Goal: Transaction & Acquisition: Purchase product/service

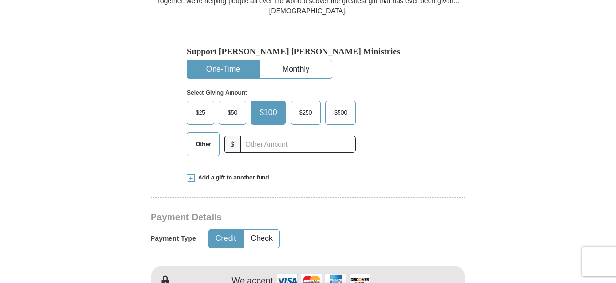
scroll to position [339, 0]
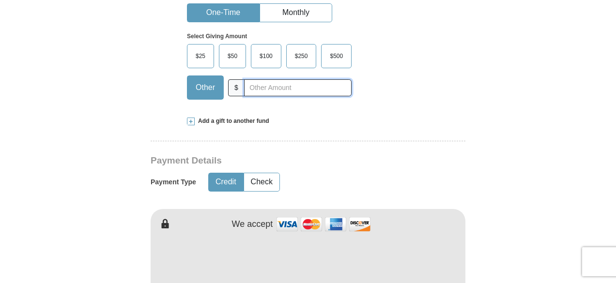
click at [252, 86] on input "text" at bounding box center [297, 87] width 107 height 17
type input "3"
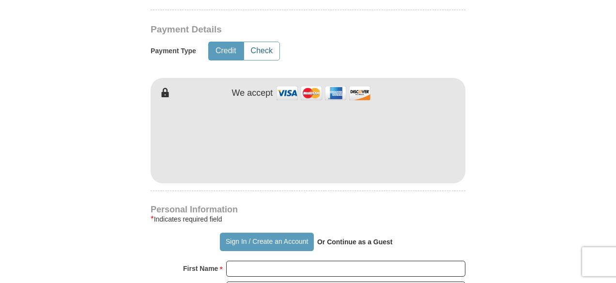
scroll to position [484, 0]
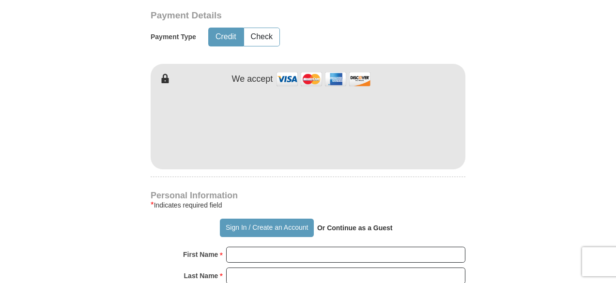
type input "5"
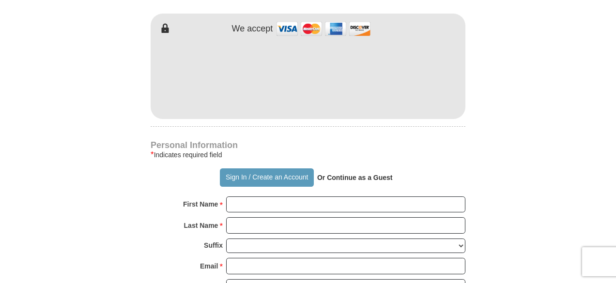
scroll to position [581, 0]
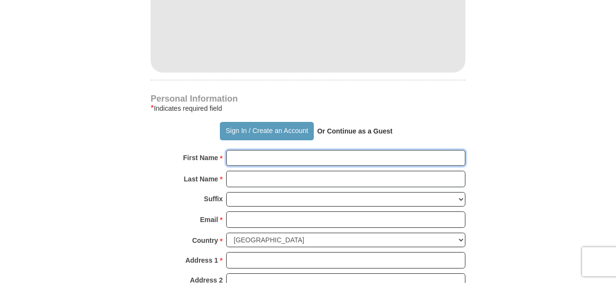
click at [290, 162] on input "First Name *" at bounding box center [345, 158] width 239 height 16
type input "Queen"
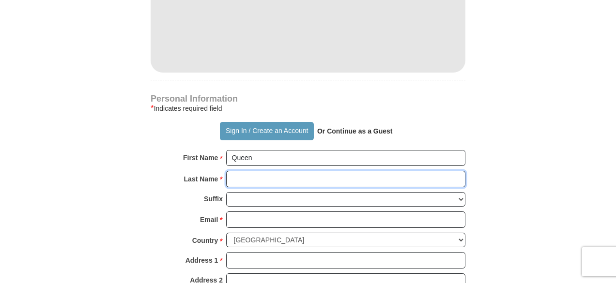
click at [284, 181] on input "Last Name *" at bounding box center [345, 179] width 239 height 16
type input "[PERSON_NAME]"
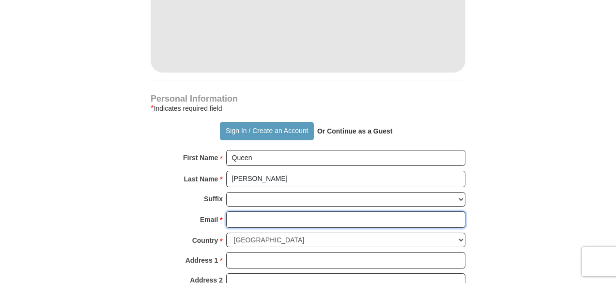
click at [280, 214] on input "Email *" at bounding box center [345, 220] width 239 height 16
type input "[EMAIL_ADDRESS][DOMAIN_NAME]"
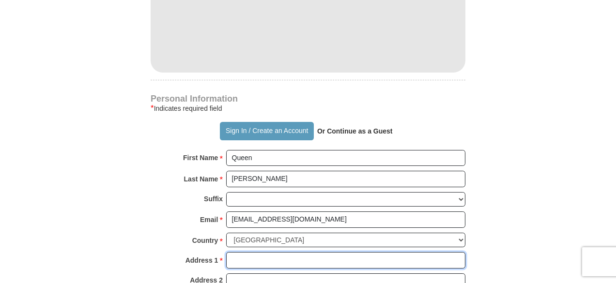
type input "[STREET_ADDRESS] Apt J46"
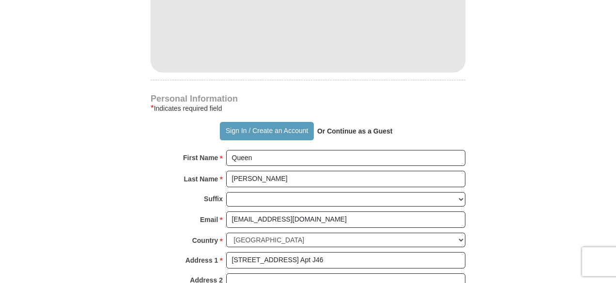
type input "[PERSON_NAME]"
select select "PA"
type input "19010"
type input "9739016807"
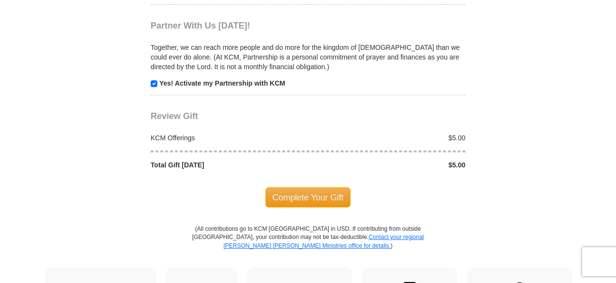
scroll to position [1016, 0]
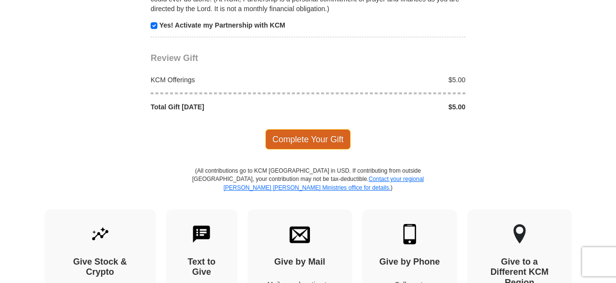
click at [286, 130] on span "Complete Your Gift" at bounding box center [308, 139] width 86 height 20
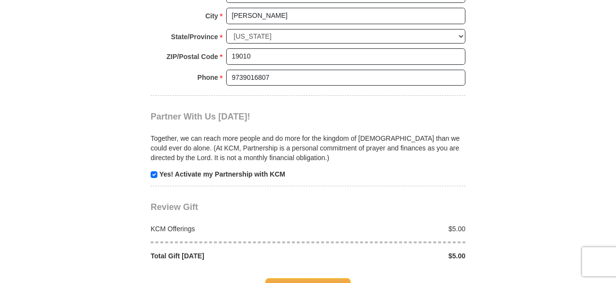
scroll to position [968, 0]
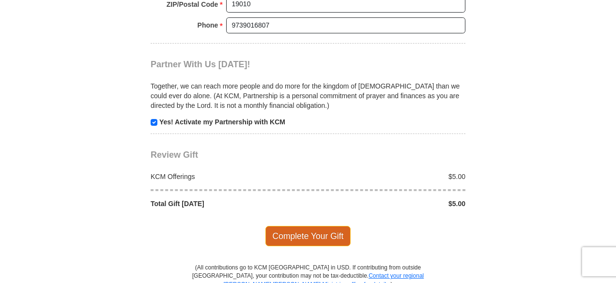
click at [315, 226] on span "Complete Your Gift" at bounding box center [308, 236] width 86 height 20
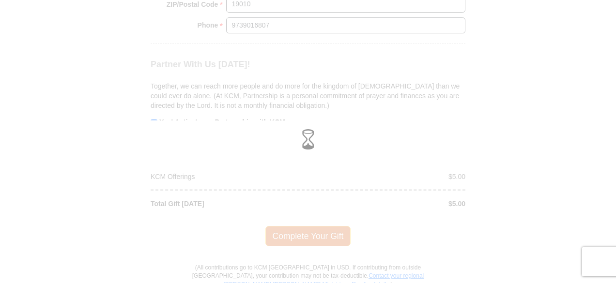
scroll to position [920, 0]
